Goal: Navigation & Orientation: Find specific page/section

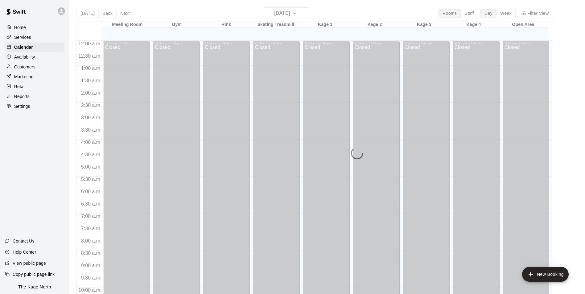
scroll to position [313, 0]
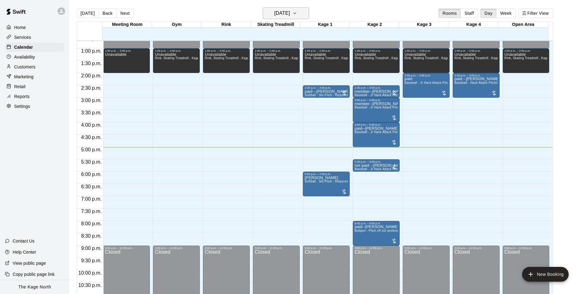
click at [290, 14] on h6 "[DATE]" at bounding box center [282, 13] width 16 height 9
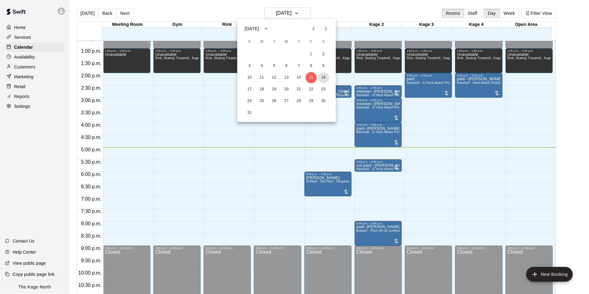
click at [323, 79] on button "16" at bounding box center [323, 77] width 11 height 11
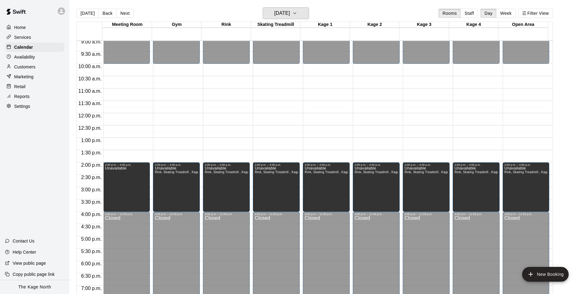
scroll to position [221, 0]
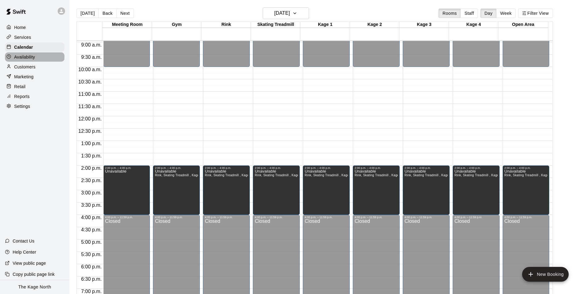
click at [27, 58] on p "Availability" at bounding box center [24, 57] width 21 height 6
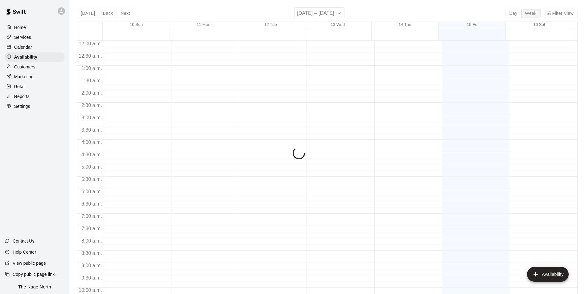
scroll to position [332, 0]
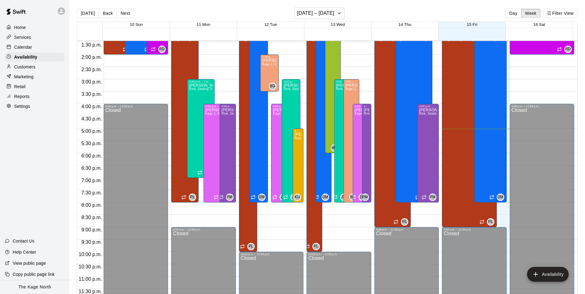
click at [29, 49] on p "Calendar" at bounding box center [23, 47] width 18 height 6
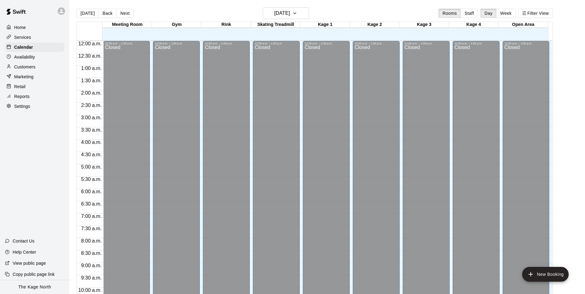
scroll to position [313, 0]
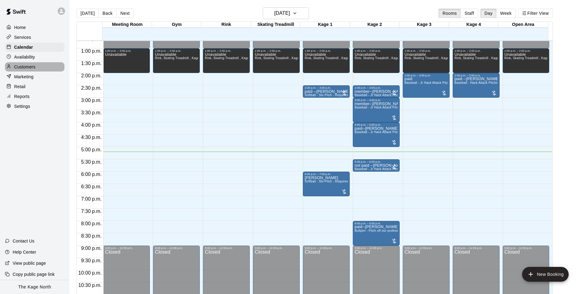
click at [24, 69] on p "Customers" at bounding box center [24, 67] width 21 height 6
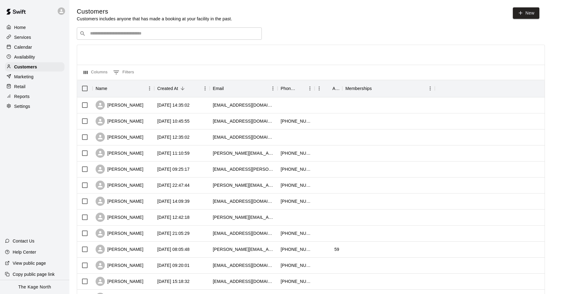
click at [29, 50] on p "Calendar" at bounding box center [23, 47] width 18 height 6
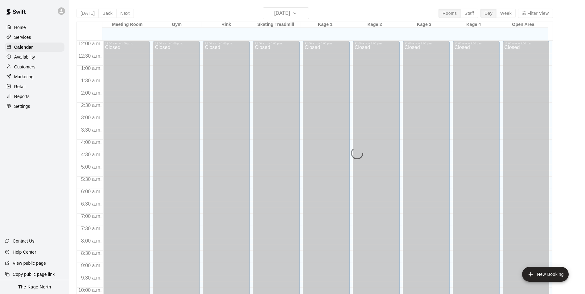
scroll to position [313, 0]
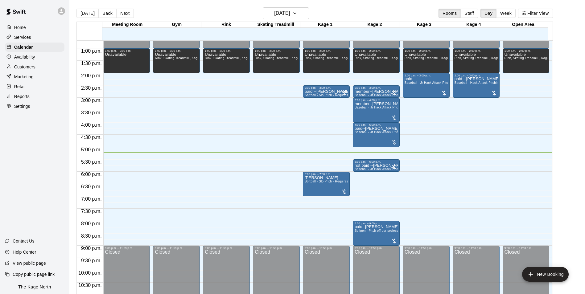
click at [9, 66] on circle at bounding box center [9, 66] width 2 height 2
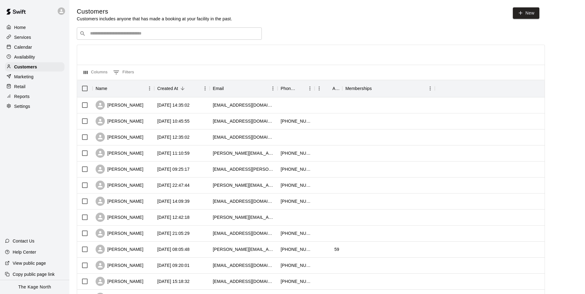
click at [26, 48] on p "Calendar" at bounding box center [23, 47] width 18 height 6
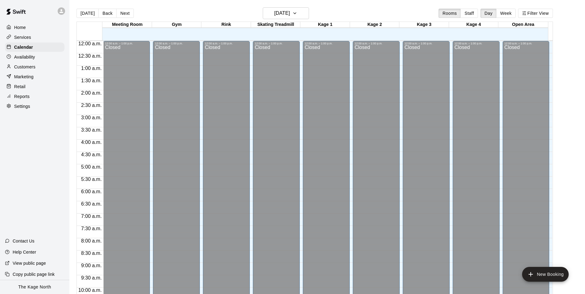
scroll to position [313, 0]
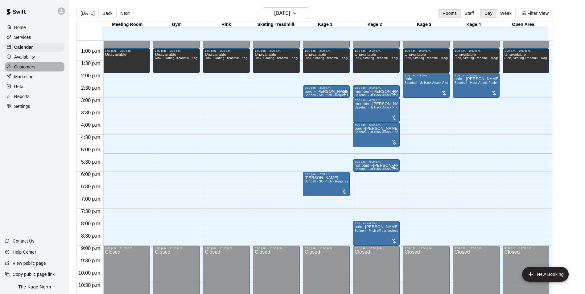
click at [36, 66] on div "Customers" at bounding box center [35, 66] width 60 height 9
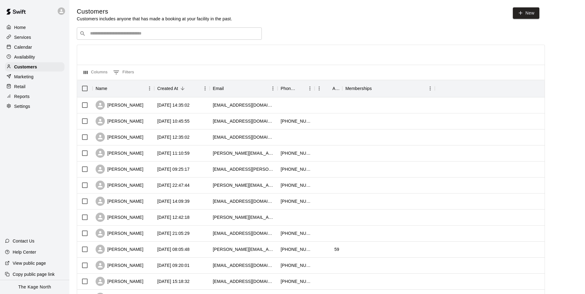
click at [23, 48] on p "Calendar" at bounding box center [23, 47] width 18 height 6
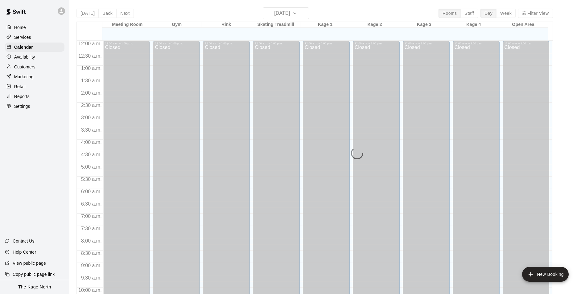
scroll to position [313, 0]
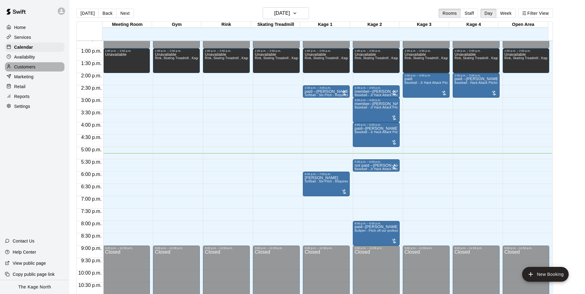
click at [26, 66] on p "Customers" at bounding box center [24, 67] width 21 height 6
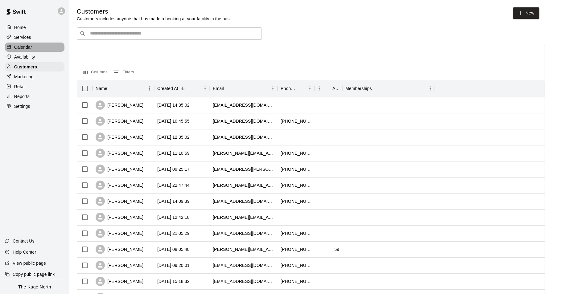
click at [31, 45] on p "Calendar" at bounding box center [23, 47] width 18 height 6
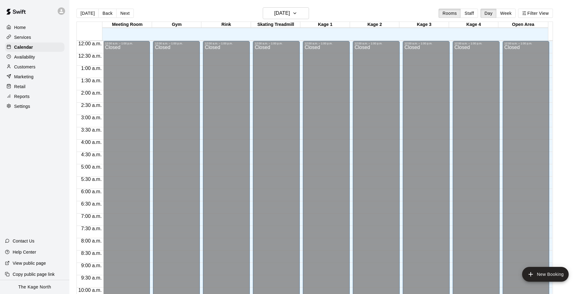
scroll to position [313, 0]
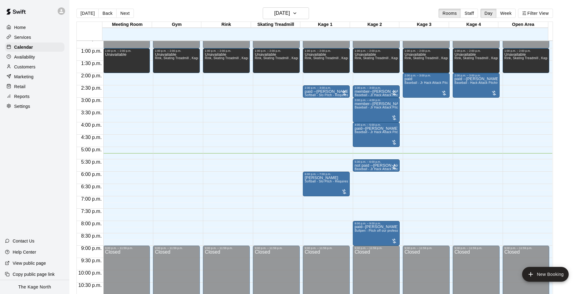
click at [36, 71] on div "Customers" at bounding box center [35, 66] width 60 height 9
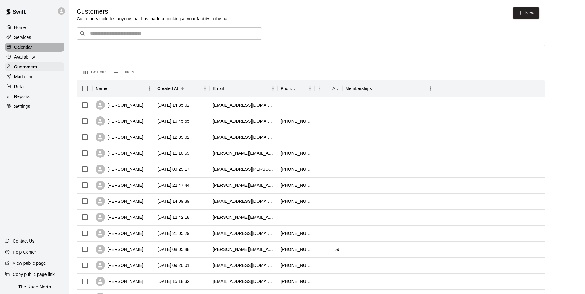
click at [26, 48] on p "Calendar" at bounding box center [23, 47] width 18 height 6
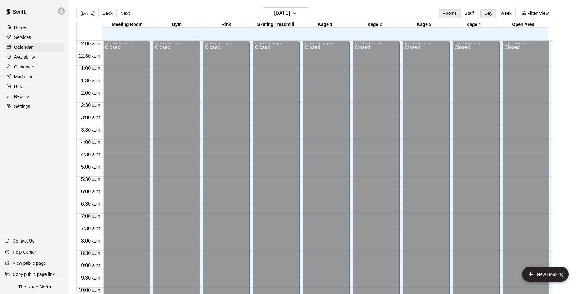
scroll to position [313, 0]
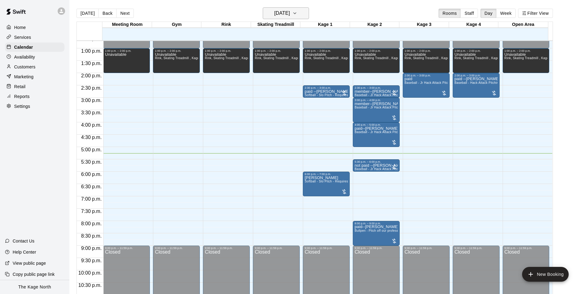
click at [289, 11] on h6 "[DATE]" at bounding box center [282, 13] width 16 height 9
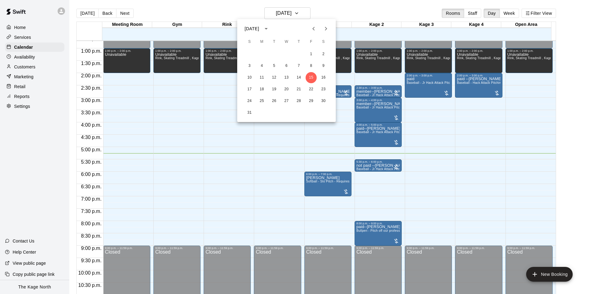
click at [359, 16] on div at bounding box center [294, 147] width 589 height 294
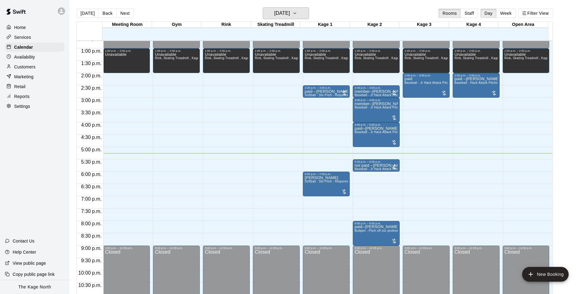
click at [290, 13] on h6 "[DATE]" at bounding box center [282, 13] width 16 height 9
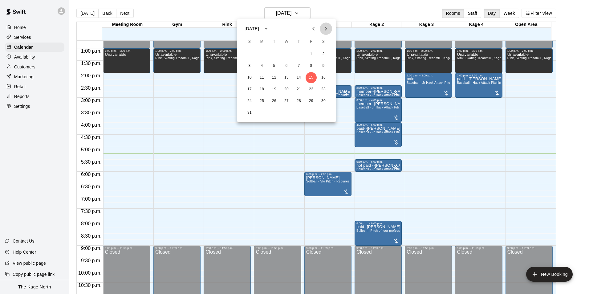
click at [328, 30] on icon "Next month" at bounding box center [325, 28] width 7 height 7
click at [334, 9] on div at bounding box center [294, 147] width 589 height 294
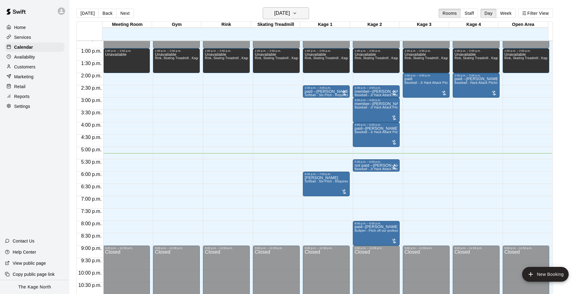
click at [290, 16] on h6 "[DATE]" at bounding box center [282, 13] width 16 height 9
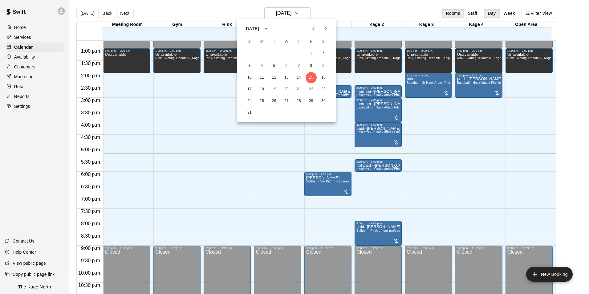
click at [342, 10] on div at bounding box center [294, 147] width 589 height 294
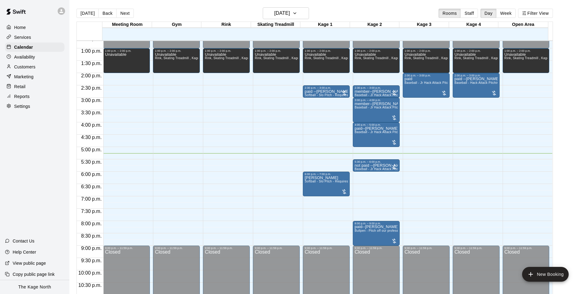
click at [36, 26] on div "Home" at bounding box center [35, 27] width 60 height 9
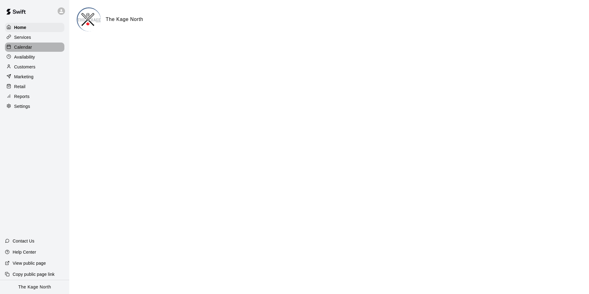
click at [35, 47] on div "Calendar" at bounding box center [35, 47] width 60 height 9
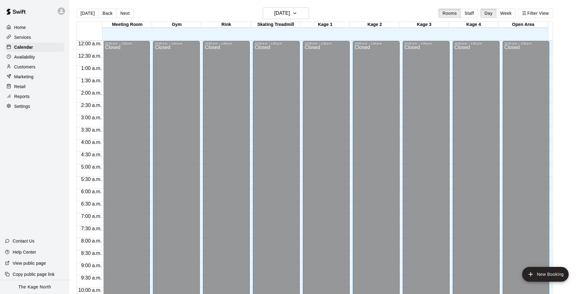
scroll to position [313, 0]
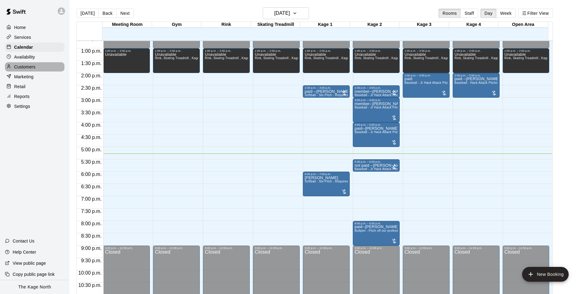
click at [32, 68] on p "Customers" at bounding box center [24, 67] width 21 height 6
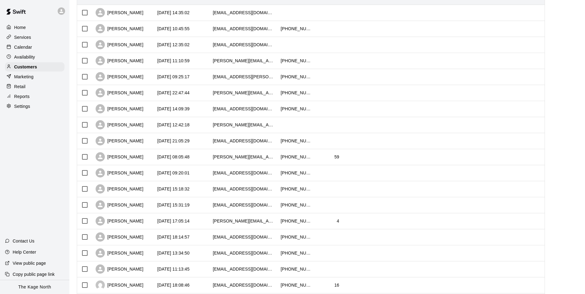
scroll to position [31, 0]
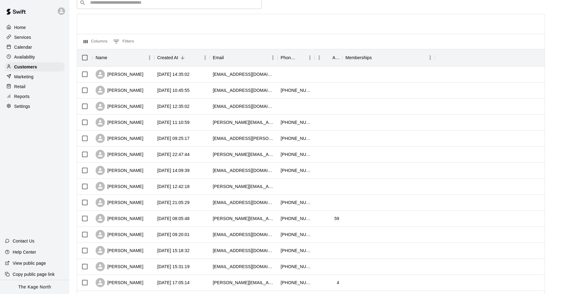
click at [37, 49] on div "Calendar" at bounding box center [35, 47] width 60 height 9
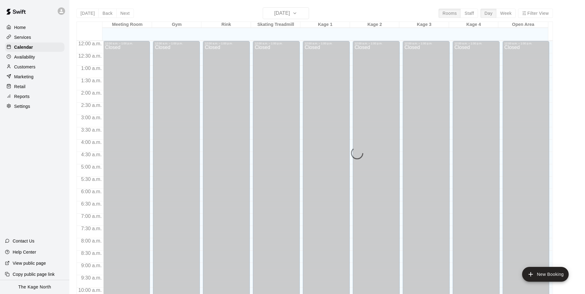
scroll to position [313, 0]
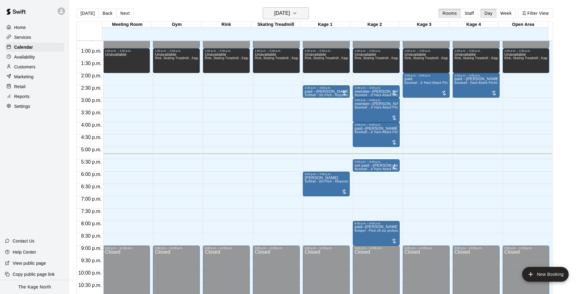
click at [290, 11] on h6 "[DATE]" at bounding box center [282, 13] width 16 height 9
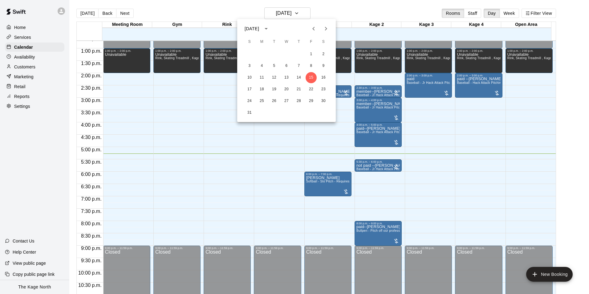
click at [326, 28] on icon "Next month" at bounding box center [325, 28] width 7 height 7
click at [261, 68] on button "8" at bounding box center [262, 65] width 11 height 11
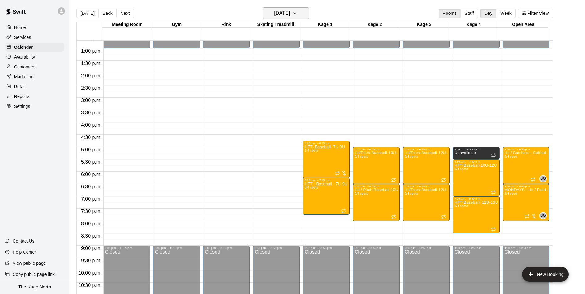
click at [297, 14] on icon "button" at bounding box center [294, 13] width 5 height 7
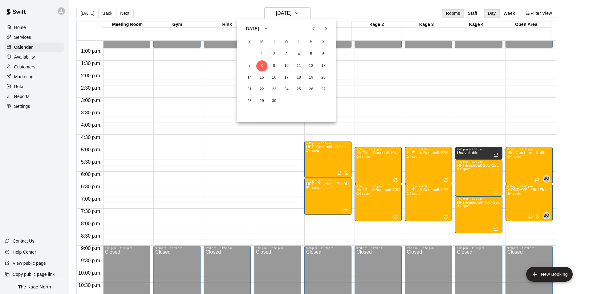
click at [313, 28] on icon "Previous month" at bounding box center [313, 28] width 7 height 7
click at [310, 79] on button "15" at bounding box center [311, 77] width 11 height 11
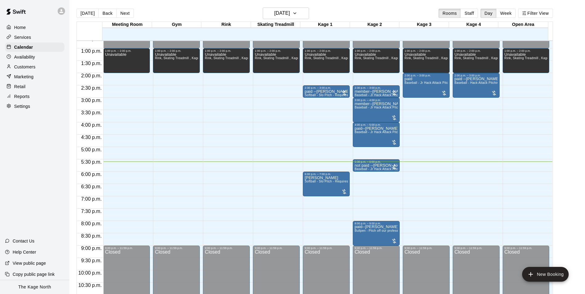
click at [354, 10] on div "[DATE] Back [DATE][DATE] Rooms Staff Day Week Filter View" at bounding box center [314, 14] width 476 height 14
click at [35, 64] on div "Customers" at bounding box center [35, 66] width 60 height 9
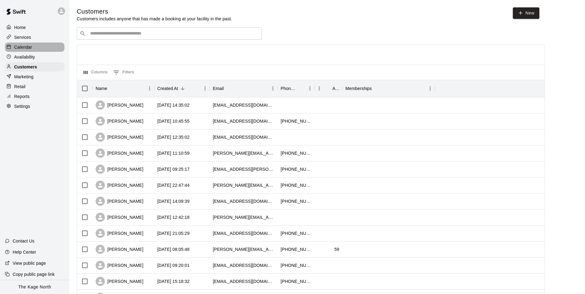
click at [30, 50] on p "Calendar" at bounding box center [23, 47] width 18 height 6
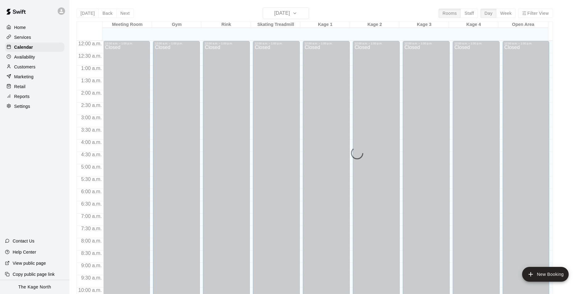
scroll to position [313, 0]
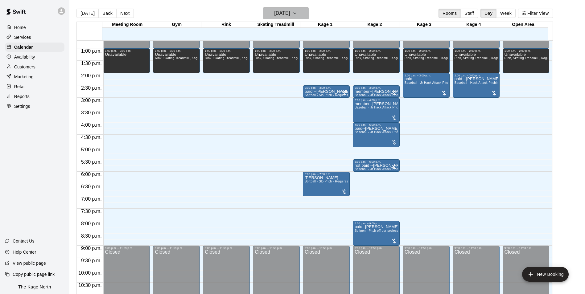
click at [290, 11] on h6 "[DATE]" at bounding box center [282, 13] width 16 height 9
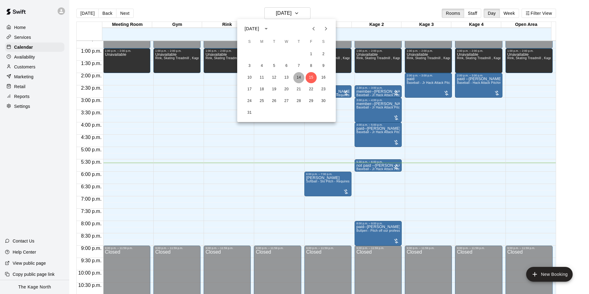
click at [300, 78] on button "14" at bounding box center [299, 77] width 11 height 11
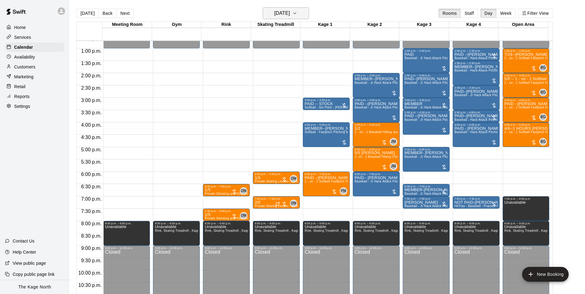
click at [290, 15] on h6 "[DATE]" at bounding box center [282, 13] width 16 height 9
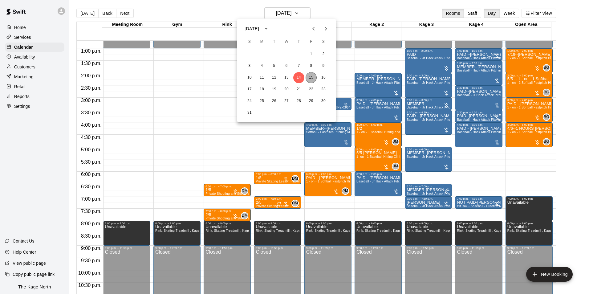
click at [314, 78] on button "15" at bounding box center [311, 77] width 11 height 11
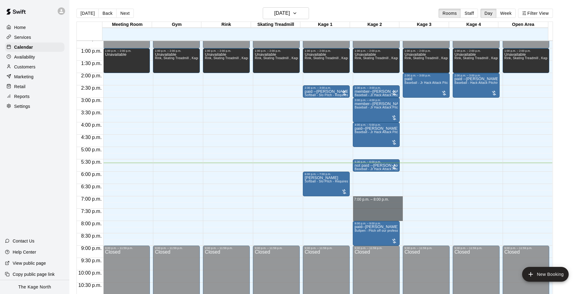
drag, startPoint x: 375, startPoint y: 203, endPoint x: 375, endPoint y: 218, distance: 15.1
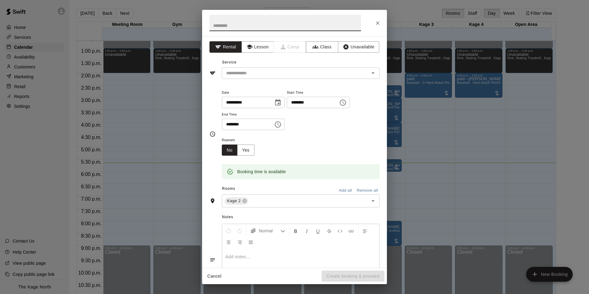
click at [378, 19] on button "Close" at bounding box center [377, 23] width 11 height 11
